Goal: Transaction & Acquisition: Obtain resource

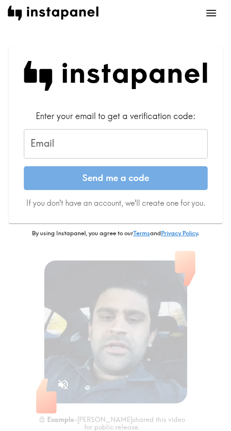
click at [90, 143] on input "Email" at bounding box center [116, 144] width 184 height 30
paste input "[EMAIL_ADDRESS][DOMAIN_NAME]"
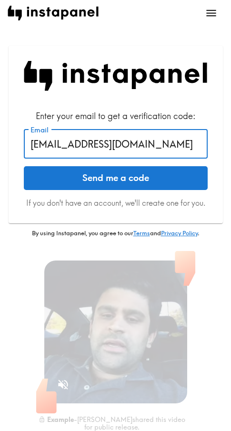
type input "[EMAIL_ADDRESS][DOMAIN_NAME]"
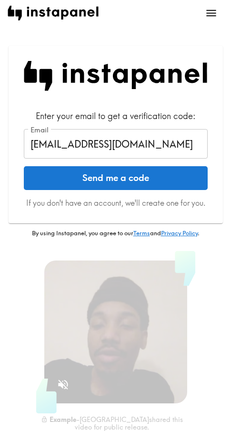
click at [151, 185] on button "Send me a code" at bounding box center [116, 178] width 184 height 24
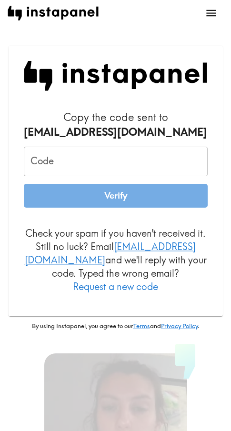
click at [72, 160] on input "Code" at bounding box center [116, 162] width 184 height 30
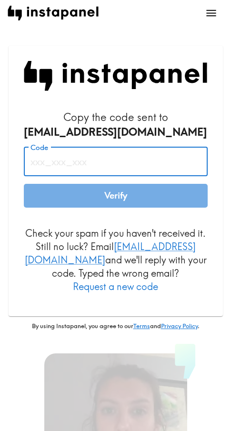
paste input "NPH_efa_2KB"
type input "NPH_efa_2KB"
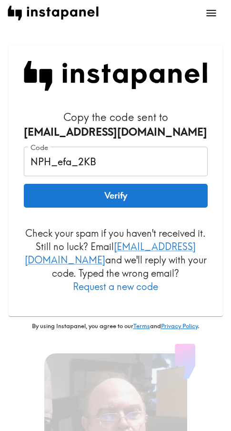
drag, startPoint x: 95, startPoint y: 201, endPoint x: 108, endPoint y: 202, distance: 13.3
click at [95, 201] on button "Verify" at bounding box center [116, 196] width 184 height 24
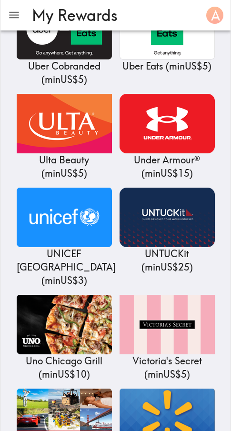
scroll to position [11591, 0]
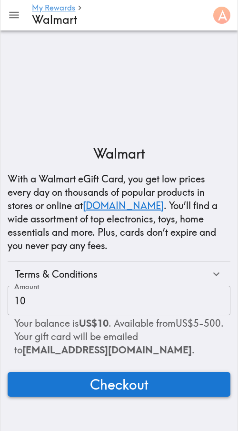
click at [96, 390] on span "Checkout" at bounding box center [119, 384] width 59 height 19
